Goal: Task Accomplishment & Management: Complete application form

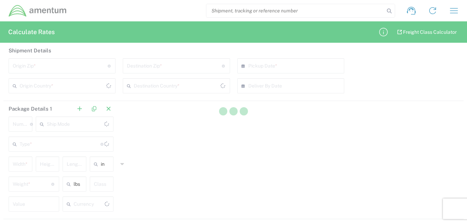
type input "US Dollar"
type input "[GEOGRAPHIC_DATA]"
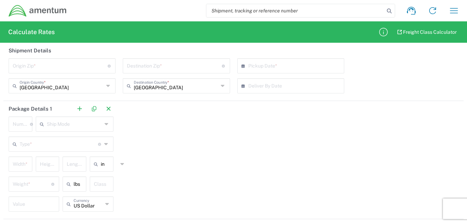
scroll to position [30, 0]
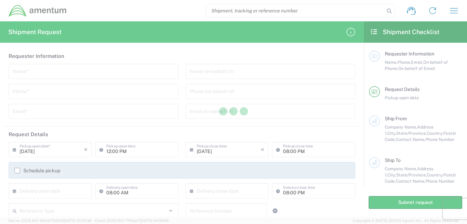
type input "[GEOGRAPHIC_DATA]"
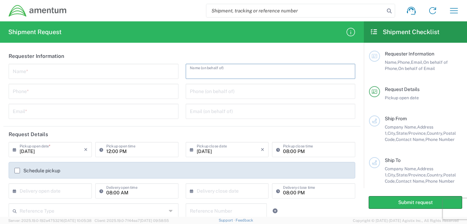
click at [202, 74] on input "text" at bounding box center [271, 71] width 162 height 12
click at [45, 69] on input "text" at bounding box center [94, 71] width 162 height 12
click at [275, 119] on div "Name (on behalf of) Phone (on behalf of) Email (on behalf of)" at bounding box center [270, 94] width 177 height 60
